Goal: Task Accomplishment & Management: Use online tool/utility

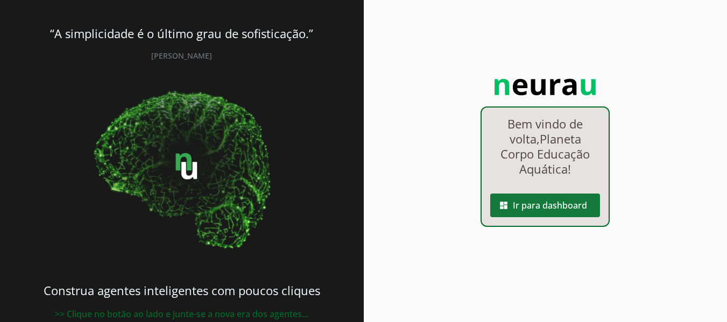
click at [570, 199] on span at bounding box center [545, 206] width 110 height 26
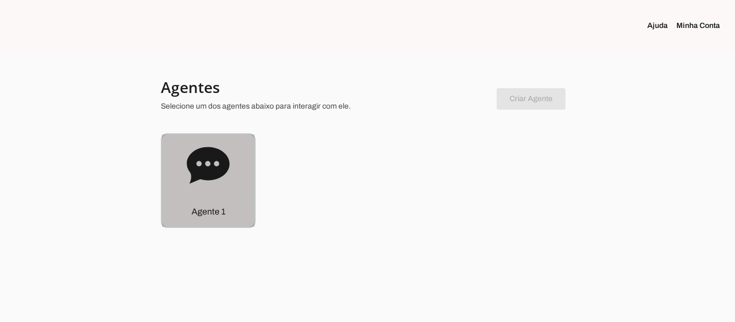
click at [239, 184] on div "Agente 1" at bounding box center [208, 181] width 93 height 93
